Goal: Information Seeking & Learning: Learn about a topic

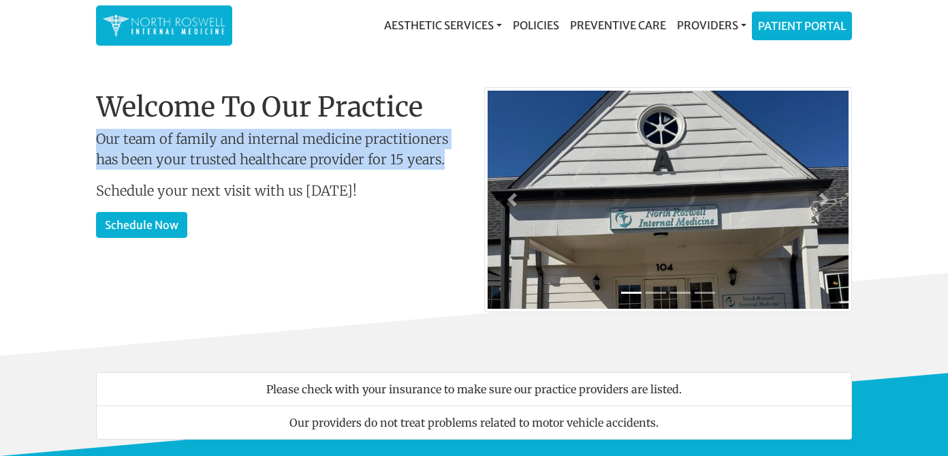
drag, startPoint x: 95, startPoint y: 138, endPoint x: 459, endPoint y: 163, distance: 364.0
click at [459, 163] on div "Welcome To Our Practice Our team of family and internal medicine practitioners …" at bounding box center [280, 222] width 388 height 262
copy p "Our team of family and internal medicine practitioners has been your trusted he…"
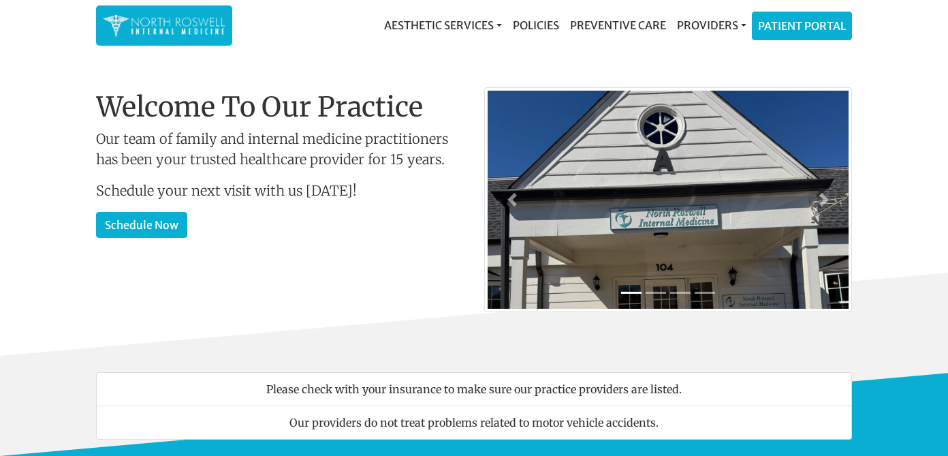
click at [426, 194] on div "Welcome To Our Practice Our team of family and internal medicine practitioners …" at bounding box center [280, 200] width 368 height 218
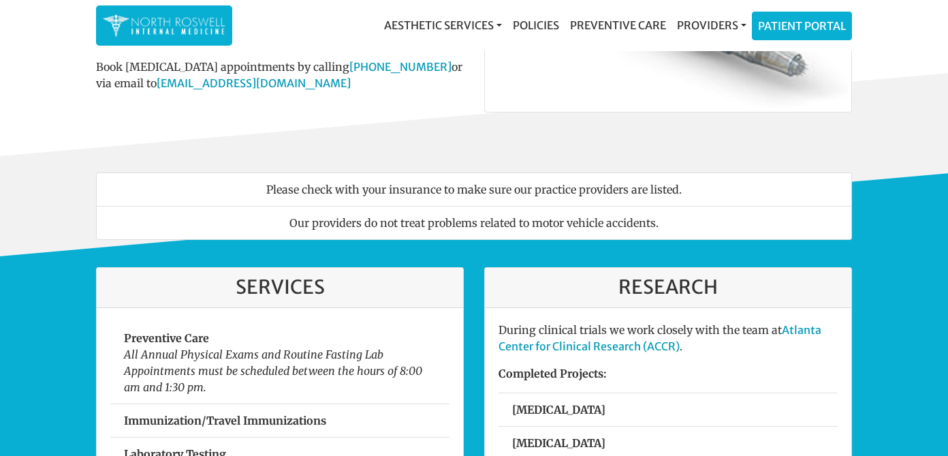
scroll to position [269, 0]
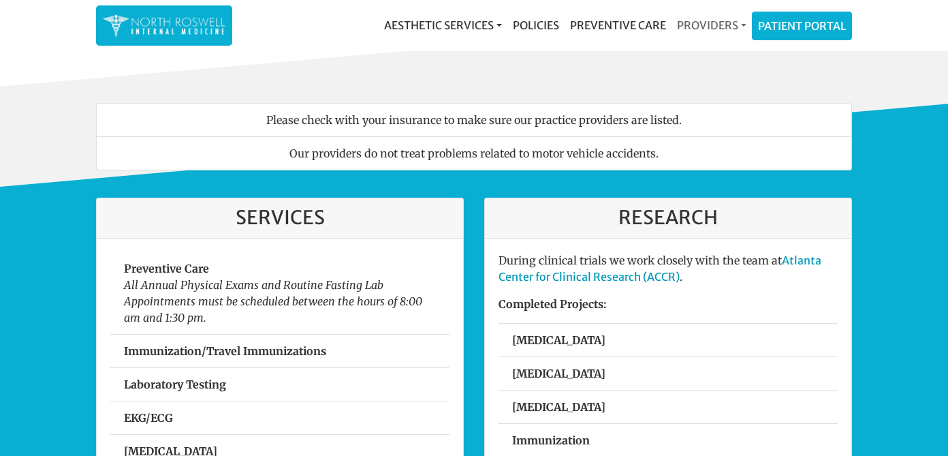
click at [710, 24] on link "Providers" at bounding box center [712, 25] width 80 height 27
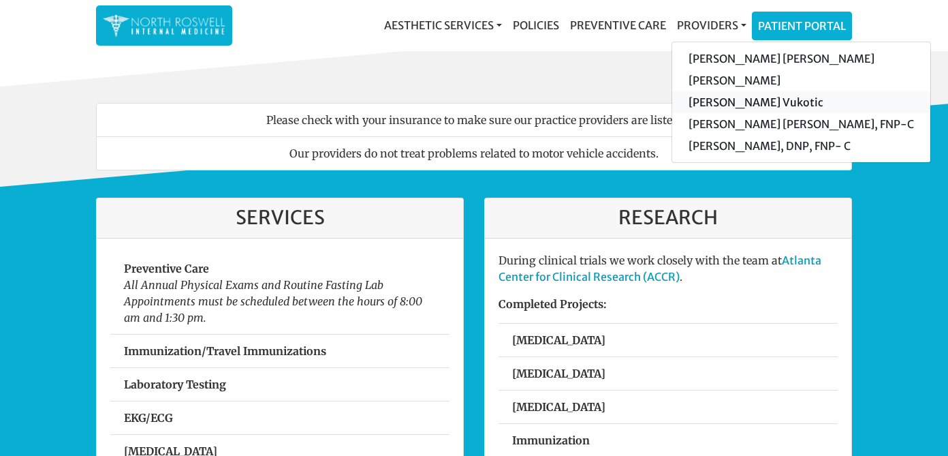
click at [728, 97] on link "[PERSON_NAME] Vukotic" at bounding box center [801, 102] width 258 height 22
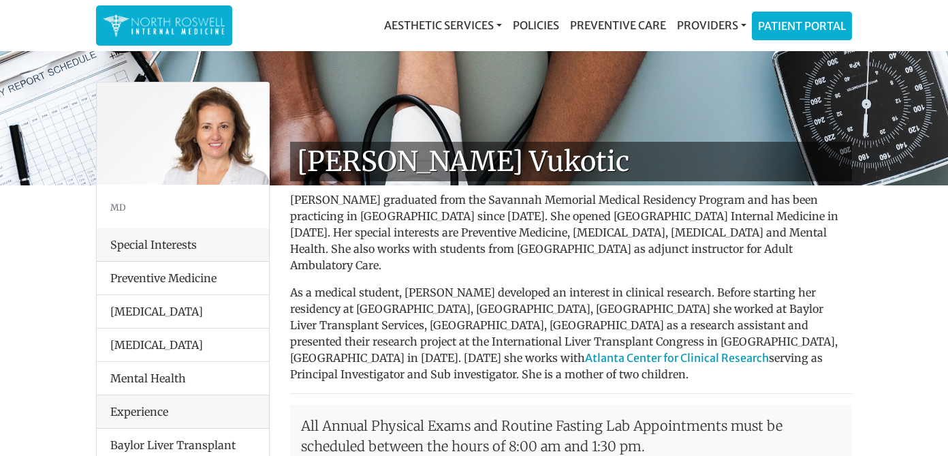
scroll to position [1, 0]
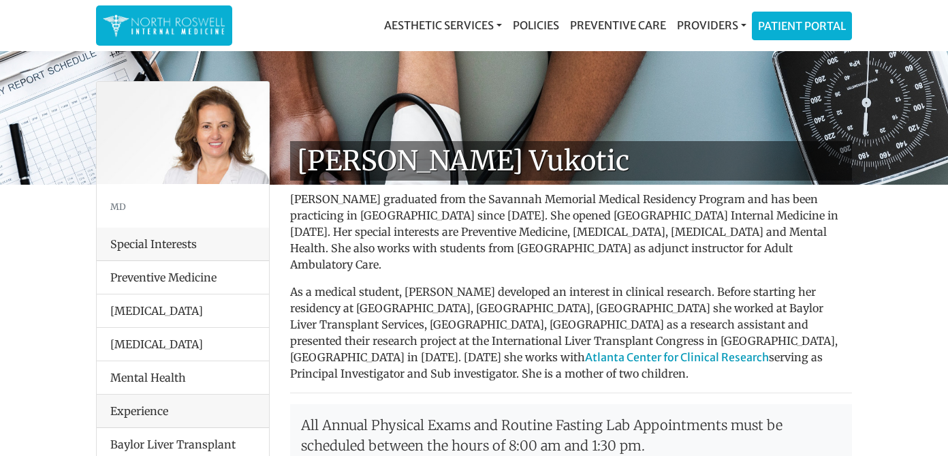
click at [175, 26] on img at bounding box center [164, 25] width 123 height 27
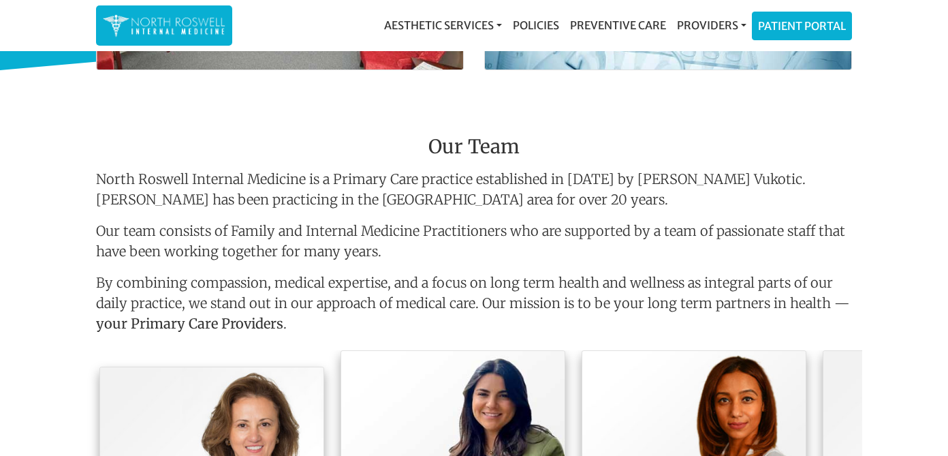
scroll to position [961, 0]
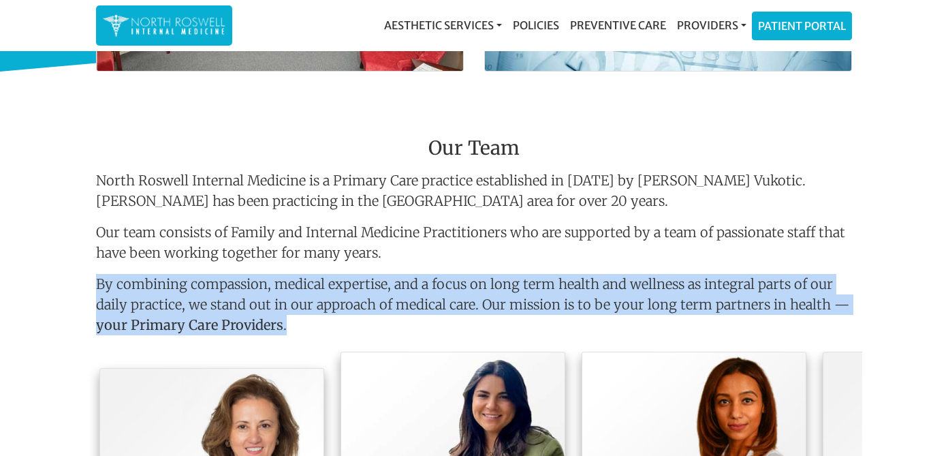
drag, startPoint x: 97, startPoint y: 281, endPoint x: 333, endPoint y: 325, distance: 239.9
click at [333, 325] on p "By combining compassion, medical expertise, and a focus on long term health and…" at bounding box center [474, 307] width 756 height 67
copy p "By combining compassion, medical expertise, and a focus on long term health and…"
